Goal: Task Accomplishment & Management: Use online tool/utility

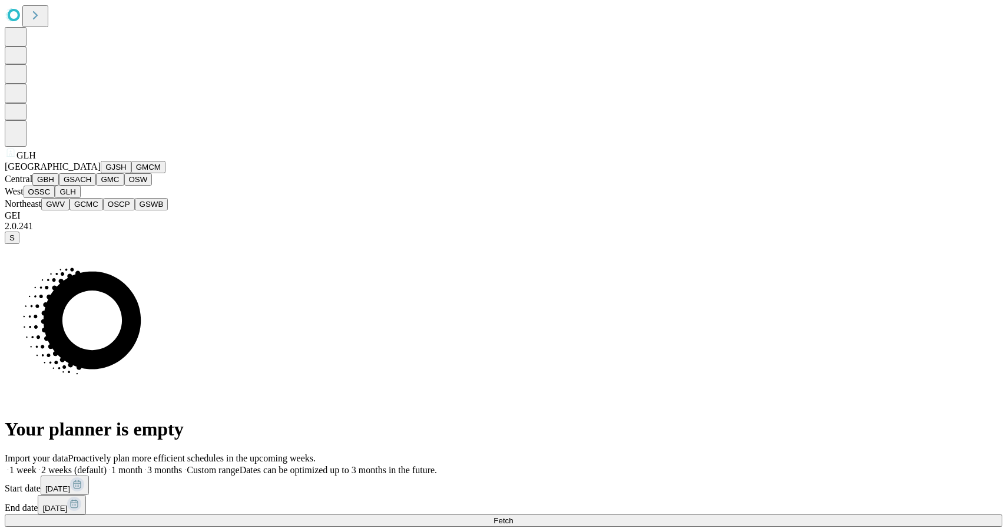
scroll to position [237, 0]
click at [103, 210] on button "OSCP" at bounding box center [119, 204] width 32 height 12
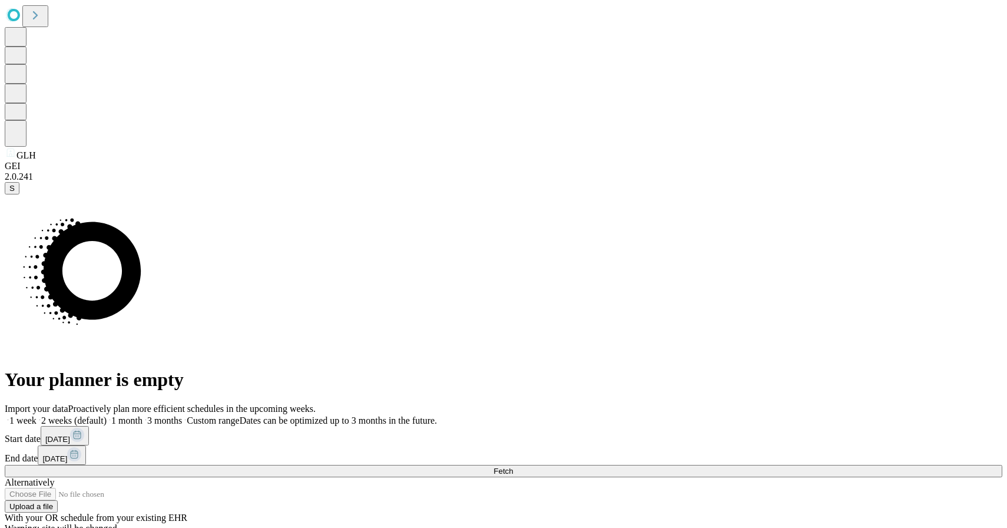
click at [182, 415] on span at bounding box center [182, 420] width 0 height 10
click at [742, 465] on button "Fetch" at bounding box center [503, 471] width 997 height 12
click at [142, 415] on span at bounding box center [142, 420] width 0 height 10
click at [437, 415] on span at bounding box center [437, 420] width 0 height 10
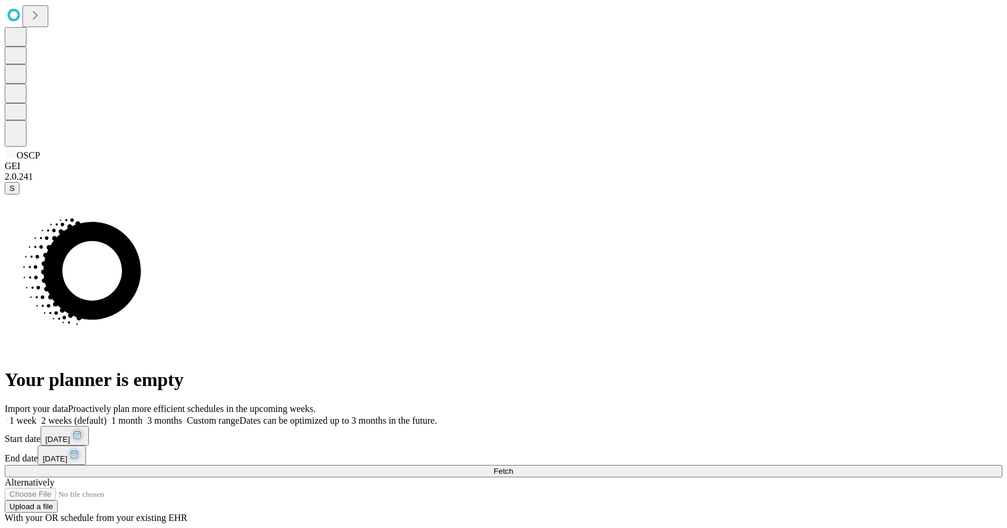
click at [716, 465] on button "Fetch" at bounding box center [503, 471] width 997 height 12
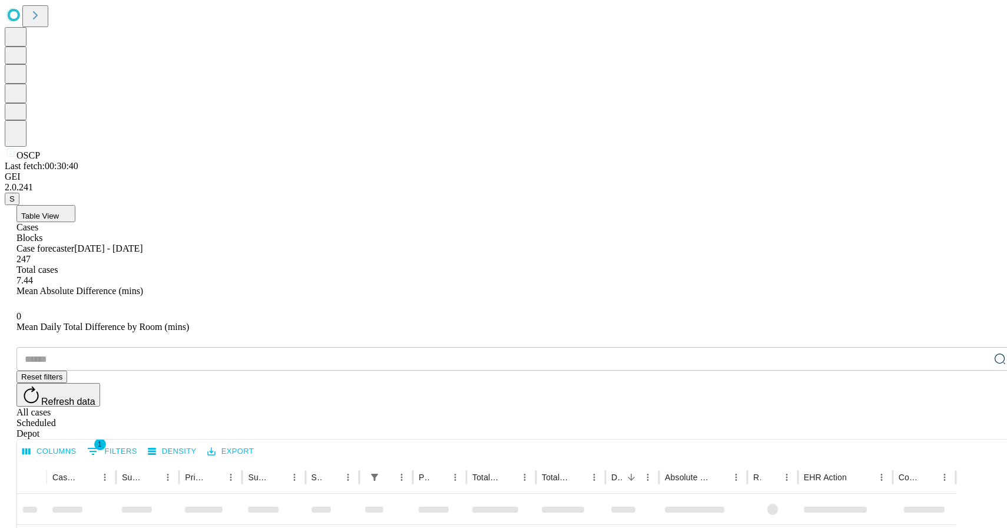
click at [165, 347] on input "text" at bounding box center [502, 359] width 973 height 24
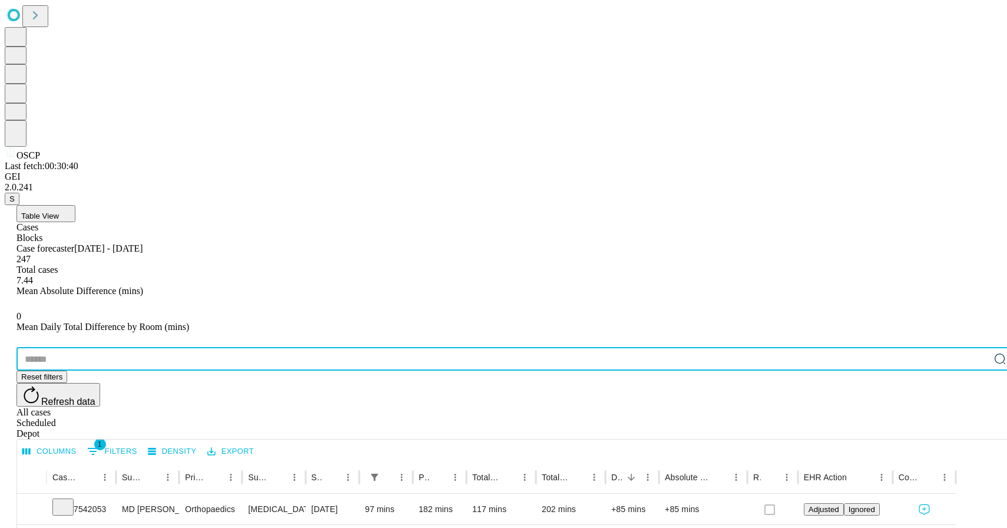
paste input "*******"
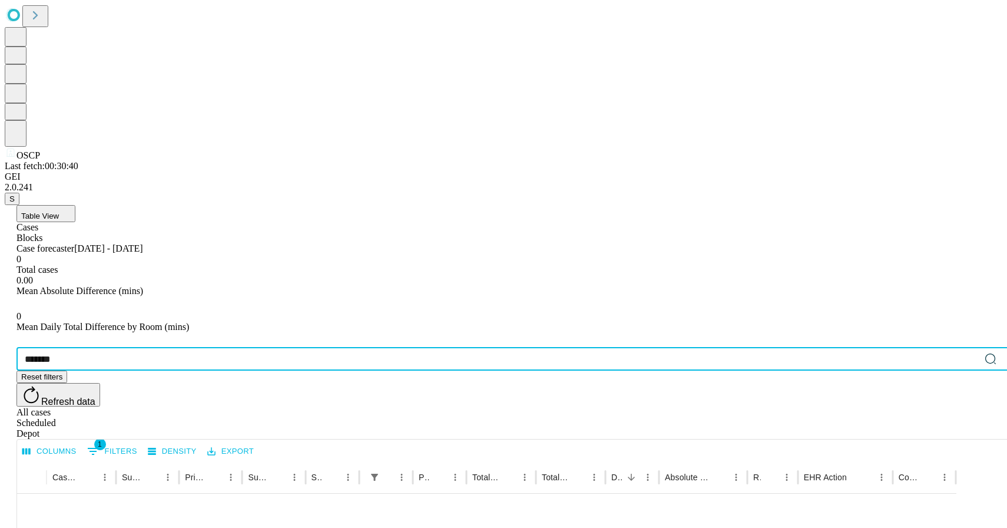
click at [883, 407] on div "All cases" at bounding box center [514, 412] width 997 height 11
drag, startPoint x: 132, startPoint y: 183, endPoint x: 0, endPoint y: 182, distance: 132.5
click at [5, 182] on div "OSCP Last fetch: 00:30:40 GEI 2.0.241 S Table View Cases Blocks Case forecaster…" at bounding box center [503, 498] width 997 height 986
drag, startPoint x: 116, startPoint y: 174, endPoint x: 47, endPoint y: 174, distance: 69.5
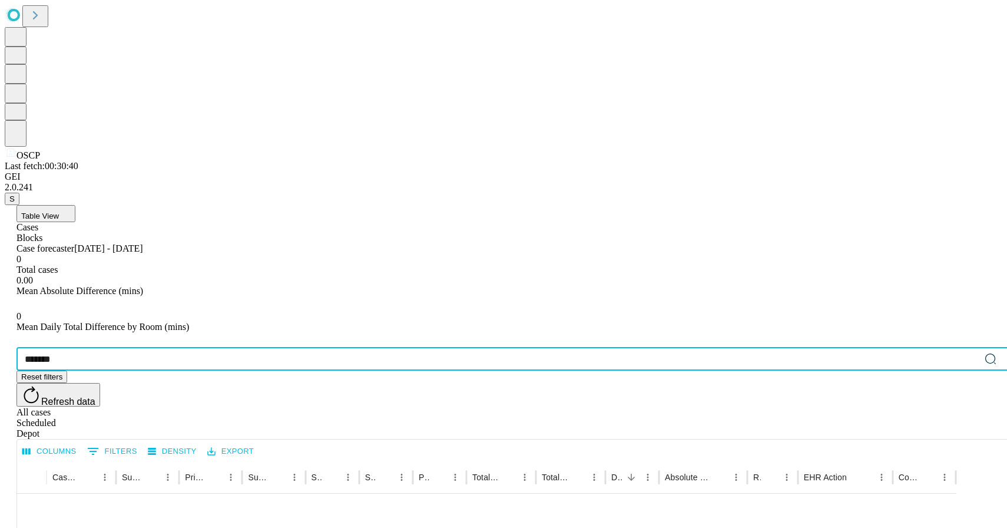
paste input "text"
type input "*******"
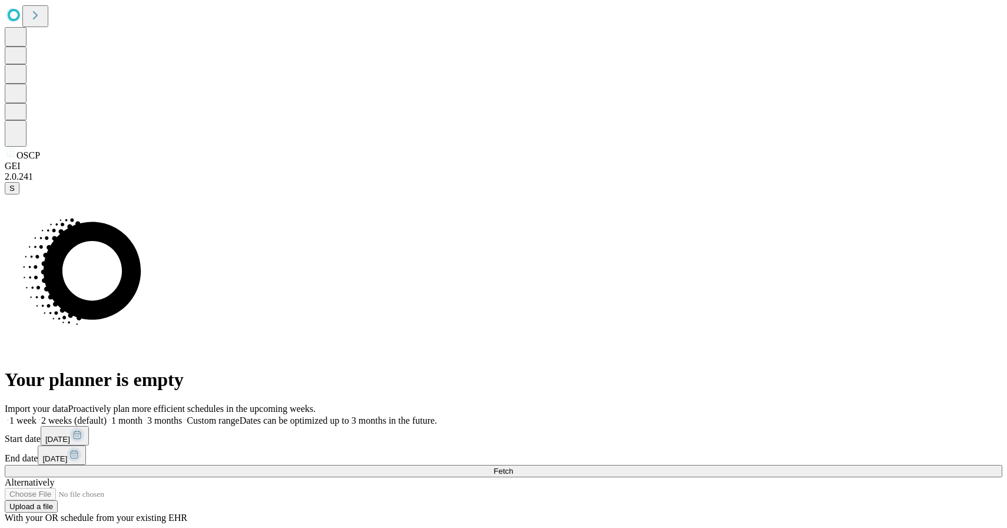
click at [182, 415] on span "3 months" at bounding box center [164, 420] width 35 height 10
click at [744, 465] on button "Fetch" at bounding box center [503, 471] width 997 height 12
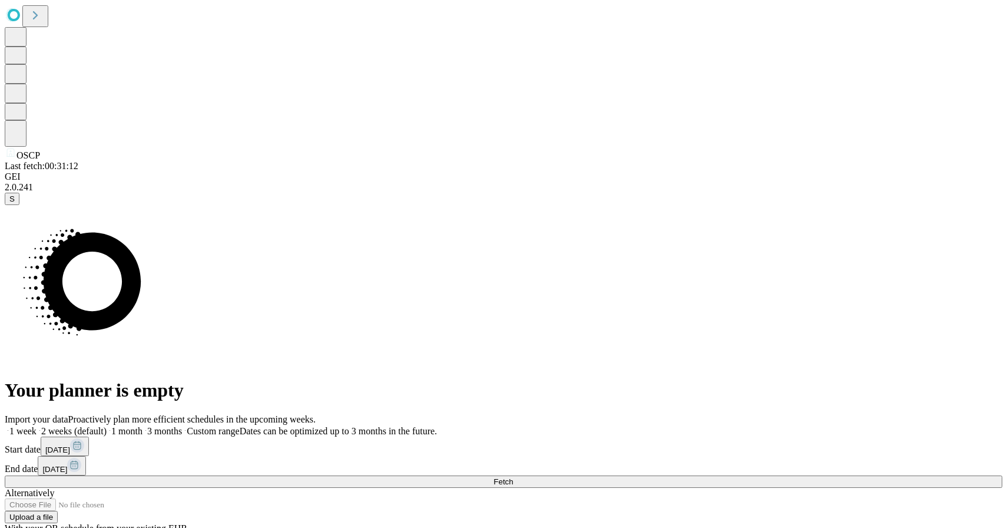
click at [182, 426] on span at bounding box center [182, 431] width 0 height 10
click at [720, 475] on button "Fetch" at bounding box center [503, 481] width 997 height 12
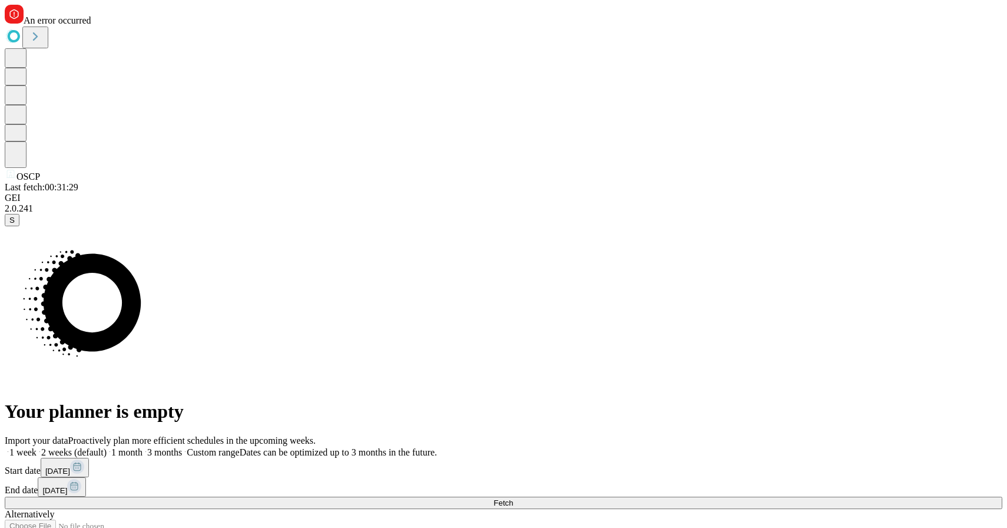
click at [239, 447] on span "Custom range" at bounding box center [213, 452] width 52 height 10
click at [81, 479] on rect at bounding box center [74, 486] width 14 height 14
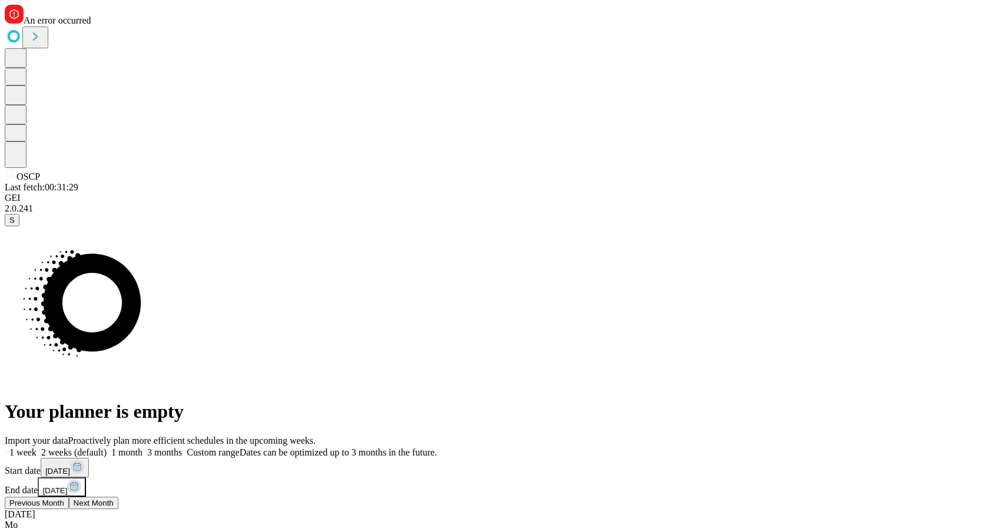
click at [114, 498] on span "Next Month" at bounding box center [94, 502] width 40 height 9
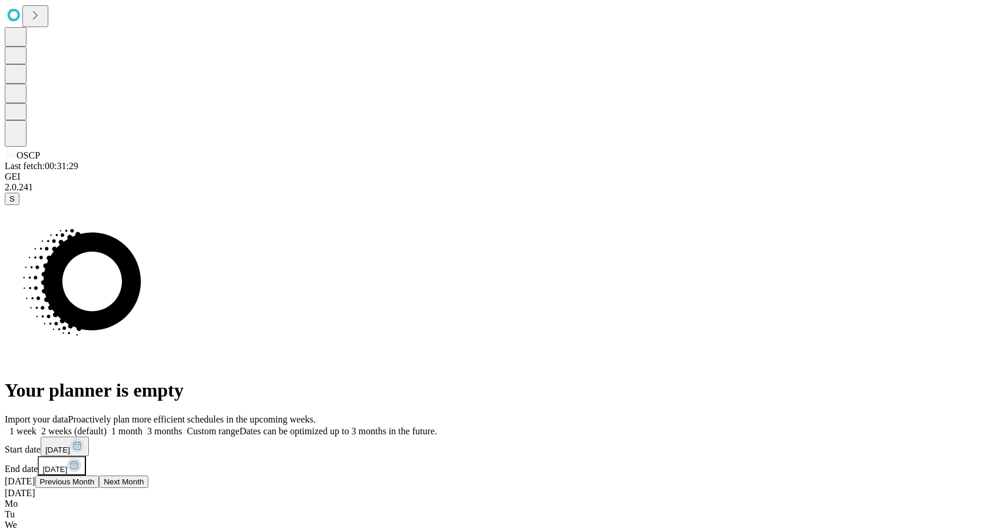
click at [144, 477] on span "Next Month" at bounding box center [124, 481] width 40 height 9
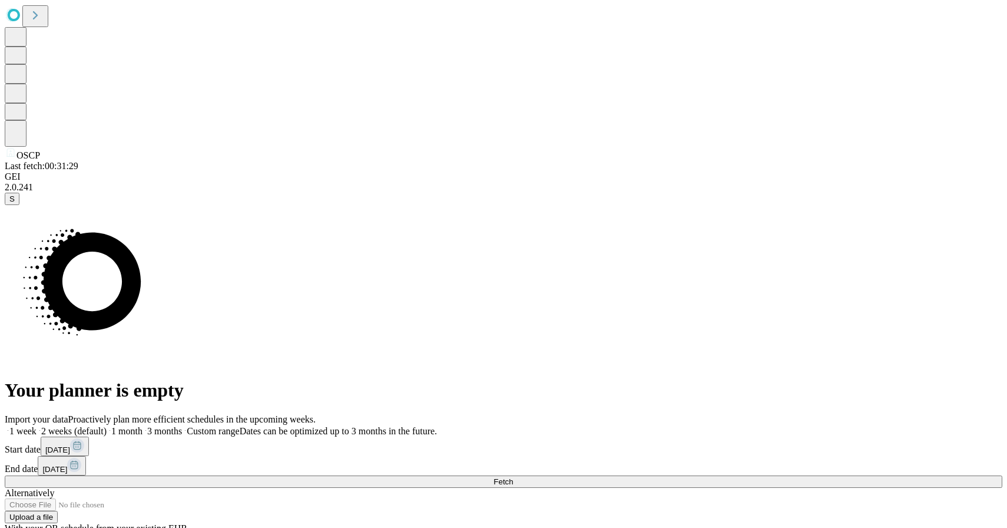
click at [781, 475] on button "Fetch" at bounding box center [503, 481] width 997 height 12
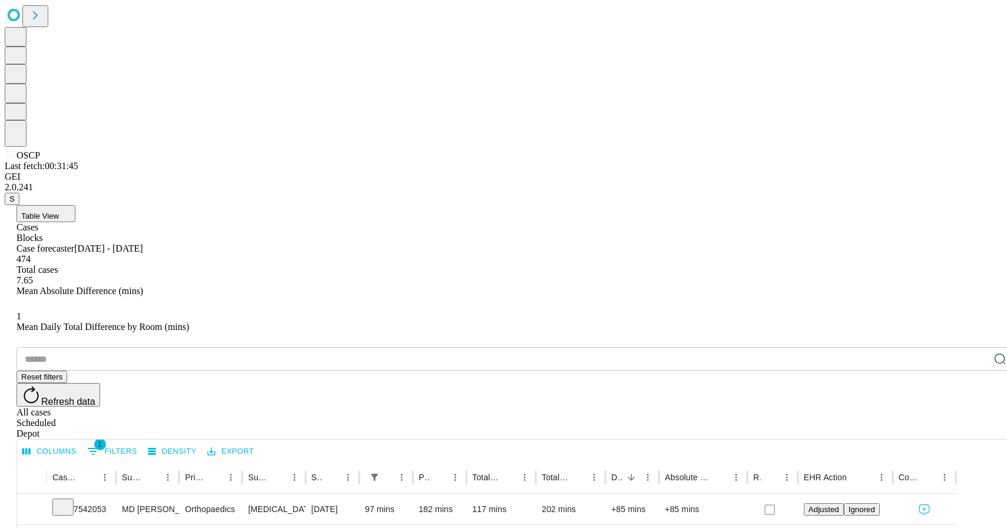
click at [874, 407] on div "All cases" at bounding box center [514, 412] width 997 height 11
click at [174, 347] on input "text" at bounding box center [502, 359] width 973 height 24
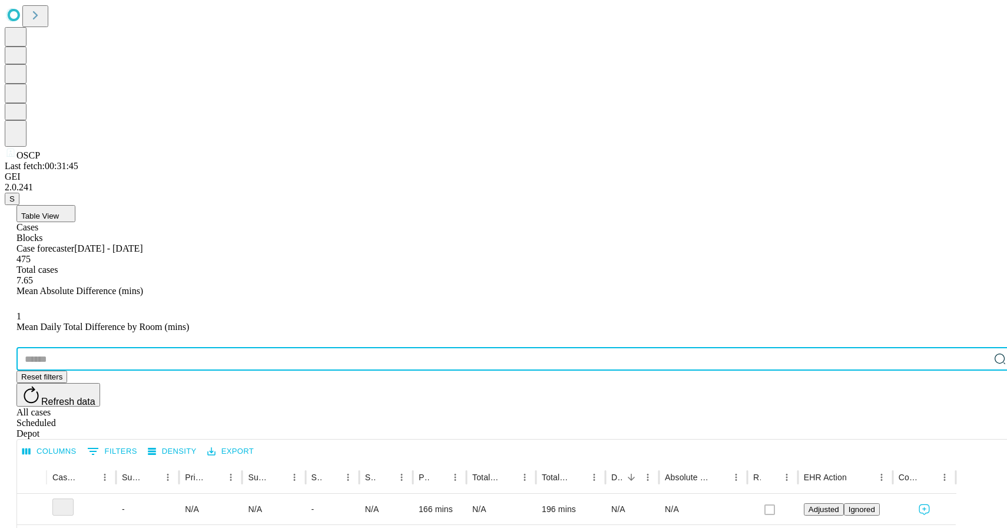
paste input "*******"
click at [100, 383] on button "Refresh data" at bounding box center [58, 395] width 84 height 24
drag, startPoint x: 114, startPoint y: 179, endPoint x: 0, endPoint y: 177, distance: 113.7
click at [5, 177] on div "OSCP Last fetch: 00:31:45 GEI 2.0.241 S Table View Cases Blocks Case forecaster…" at bounding box center [503, 498] width 997 height 986
paste input "text"
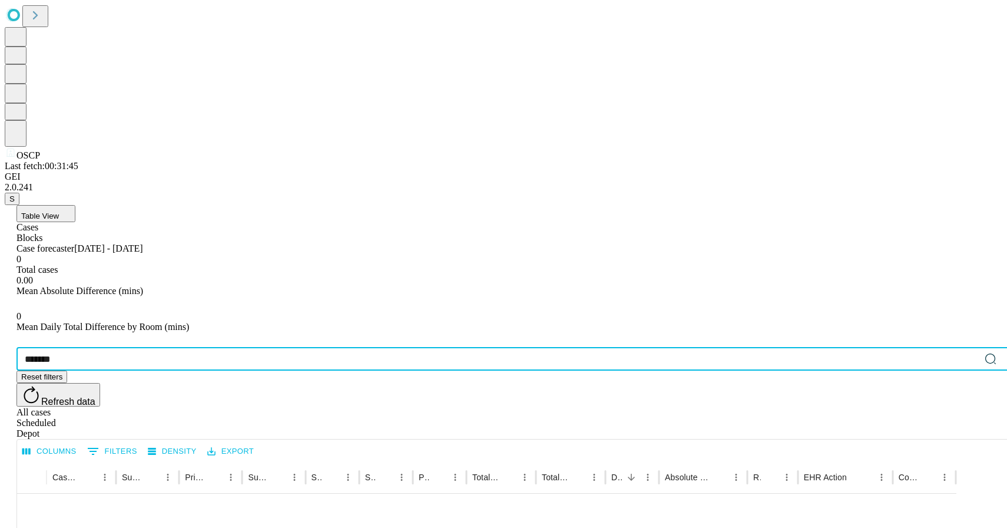
type input "*******"
